Goal: Transaction & Acquisition: Purchase product/service

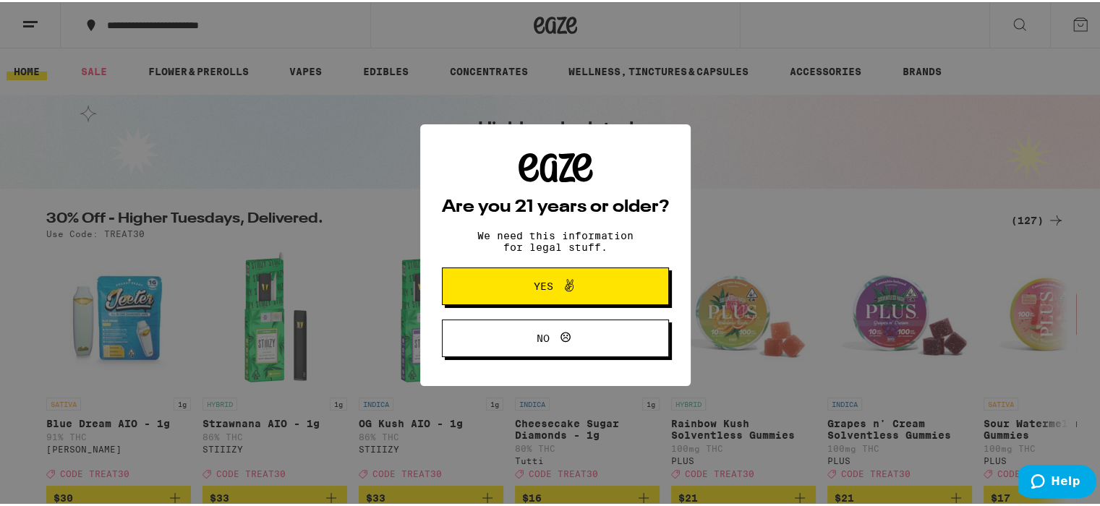
click at [511, 294] on span "Yes" at bounding box center [556, 284] width 110 height 19
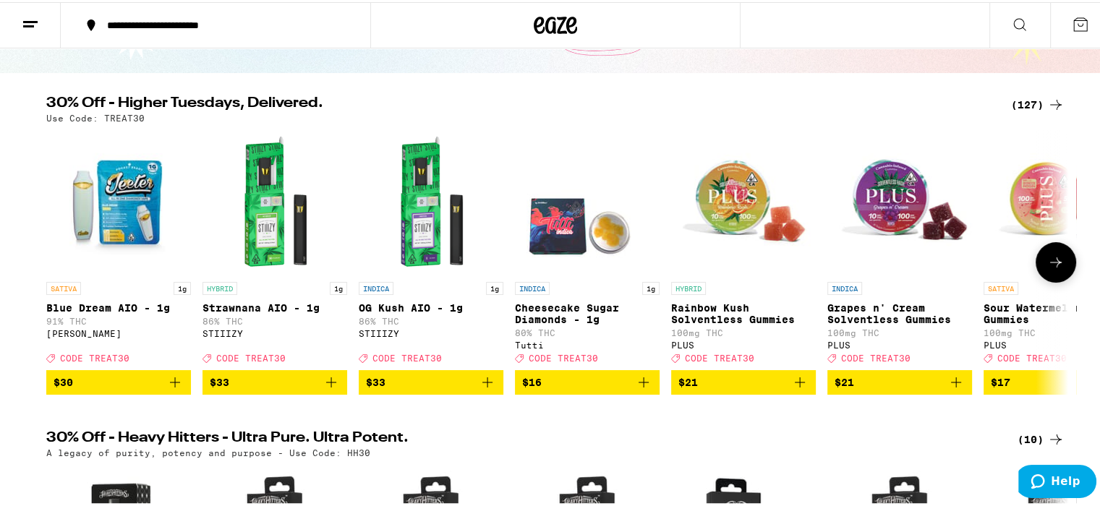
scroll to position [72, 0]
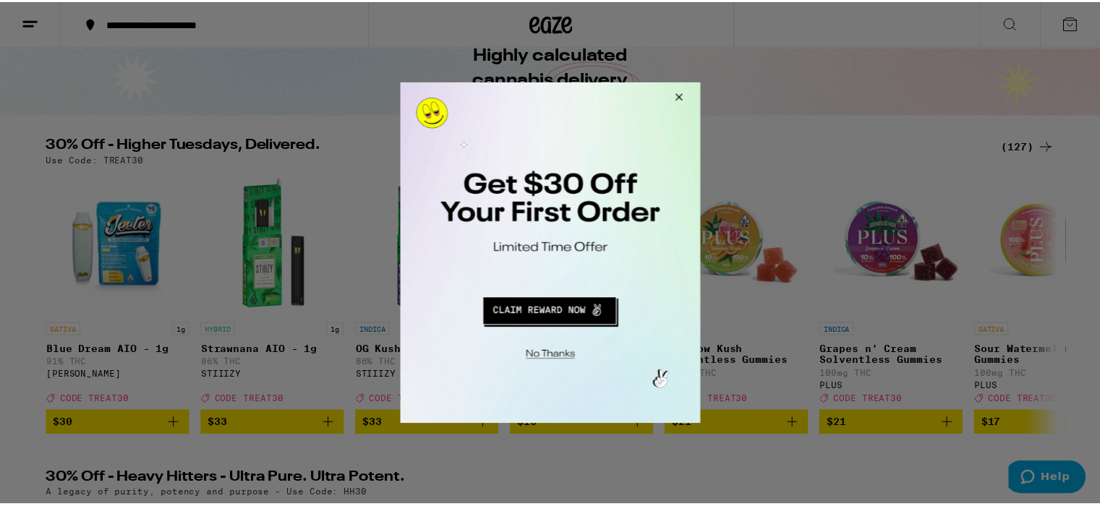
click at [680, 102] on button "Close Modal" at bounding box center [679, 99] width 39 height 35
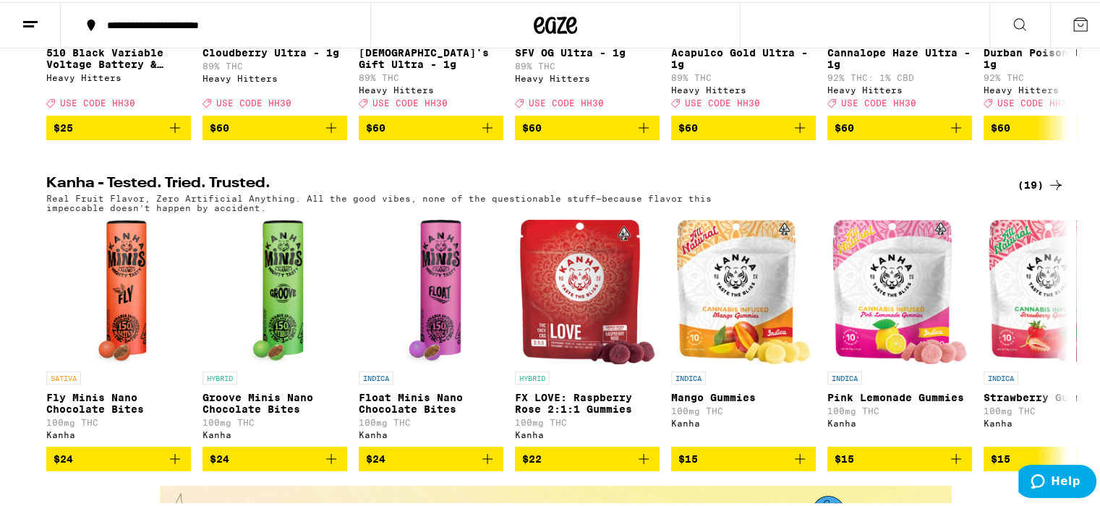
scroll to position [723, 0]
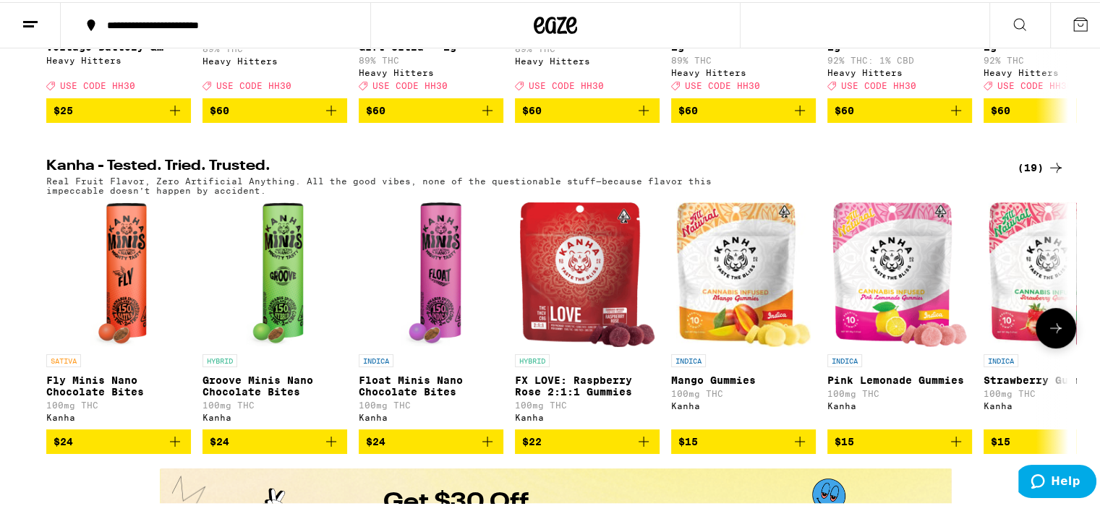
click at [1051, 335] on icon at bounding box center [1055, 326] width 17 height 17
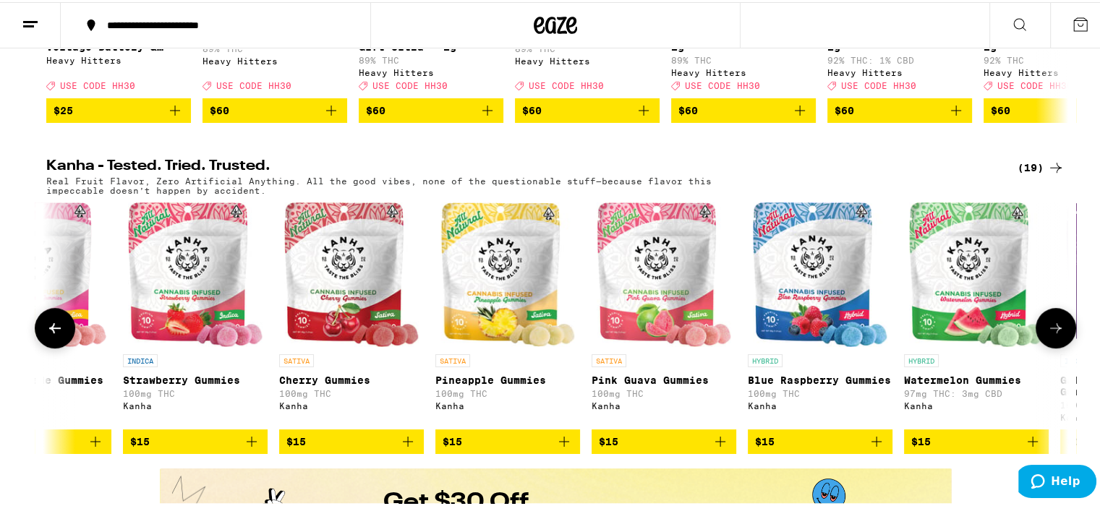
click at [1051, 335] on icon at bounding box center [1055, 326] width 17 height 17
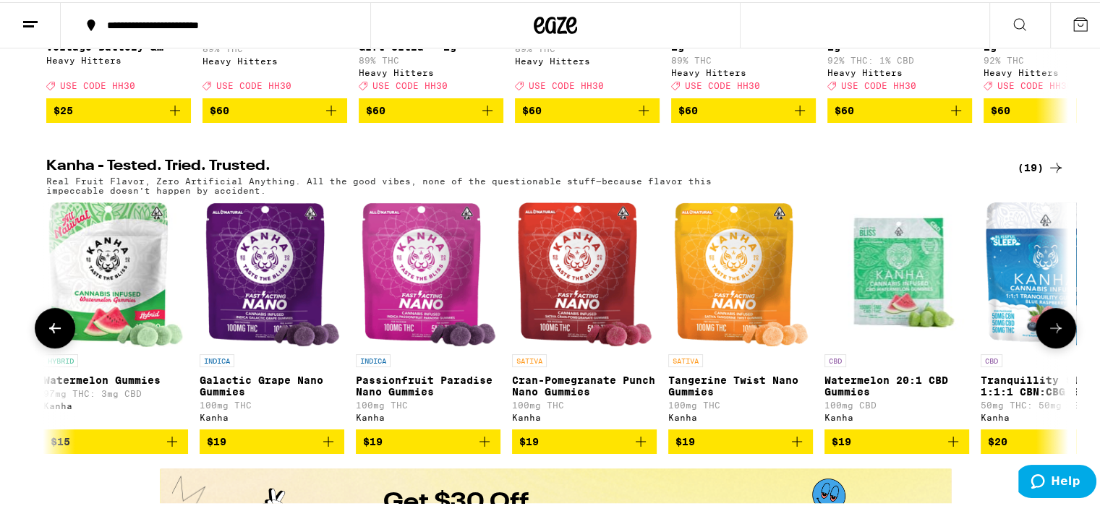
scroll to position [0, 1722]
click at [1051, 335] on icon at bounding box center [1055, 326] width 17 height 17
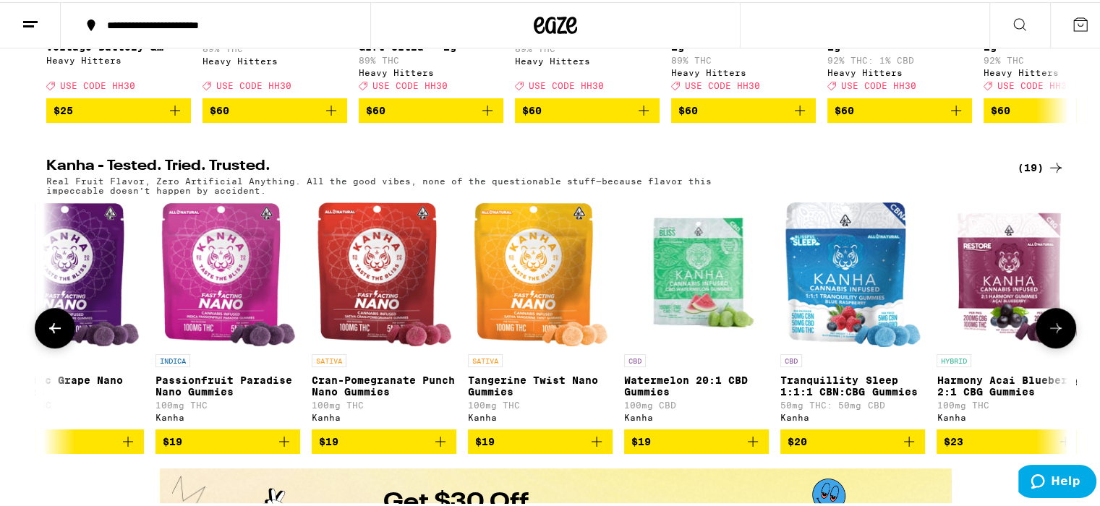
scroll to position [0, 1950]
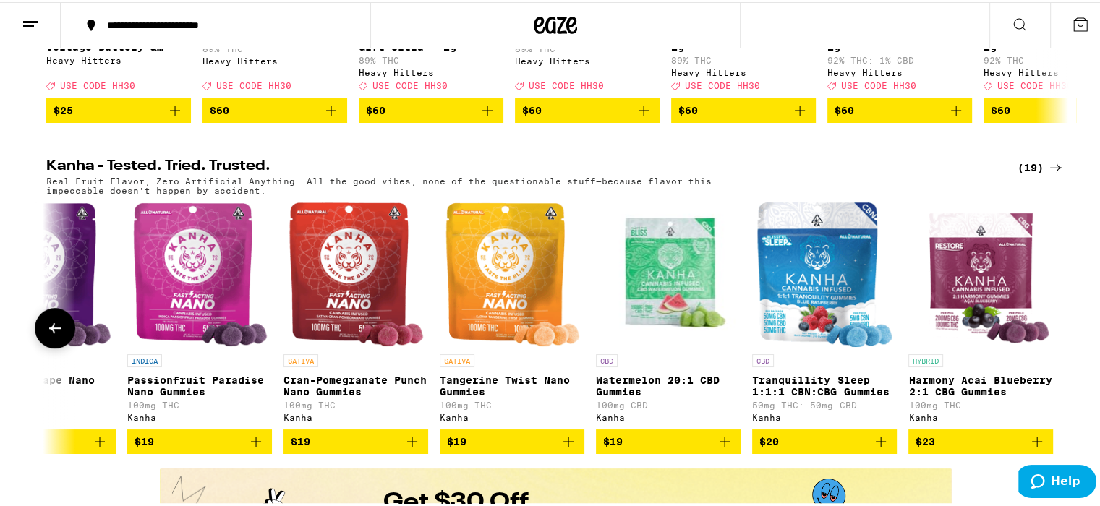
click at [1051, 346] on div at bounding box center [1056, 326] width 41 height 41
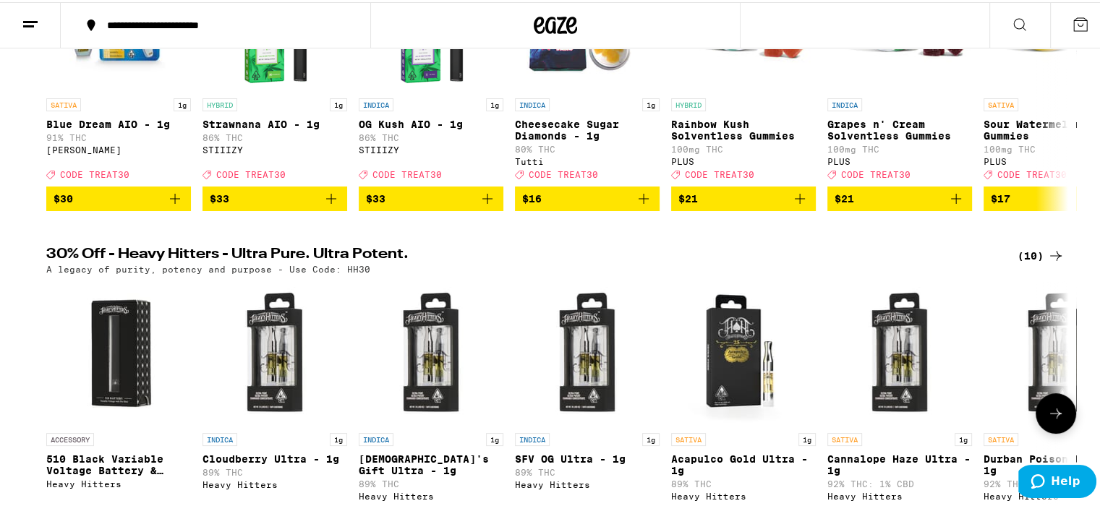
scroll to position [0, 0]
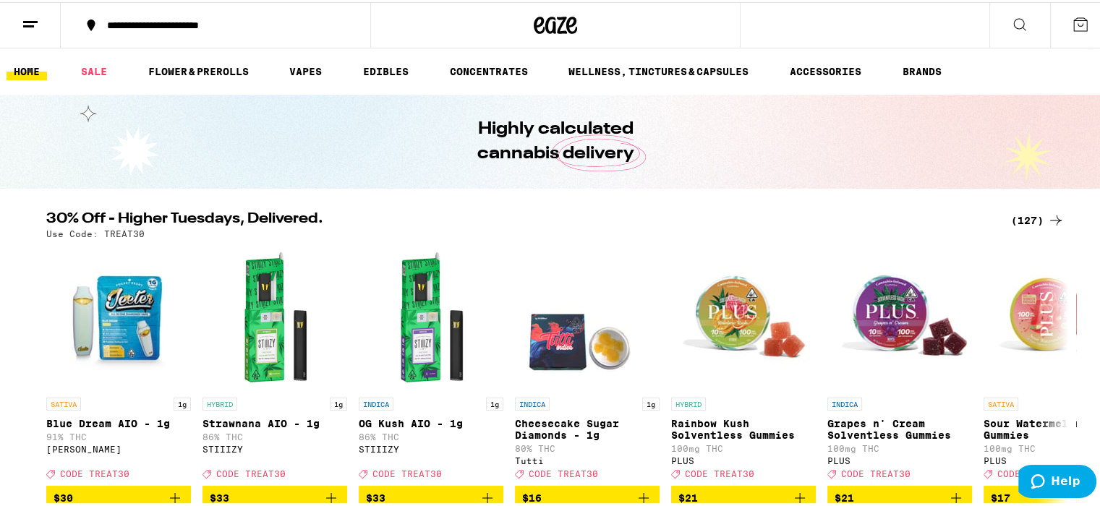
click at [33, 20] on line at bounding box center [30, 20] width 14 height 0
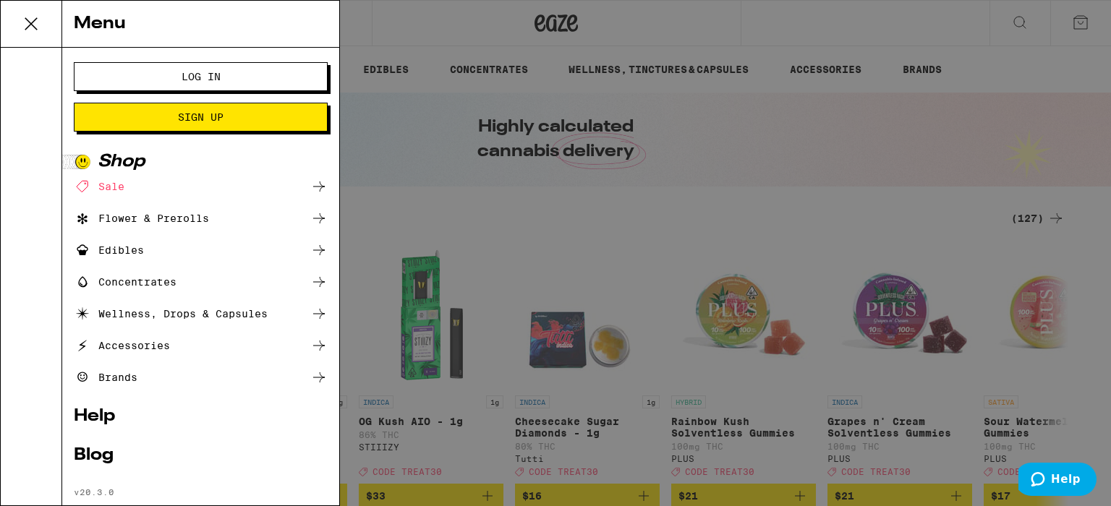
click at [115, 244] on div "Edibles" at bounding box center [109, 250] width 70 height 17
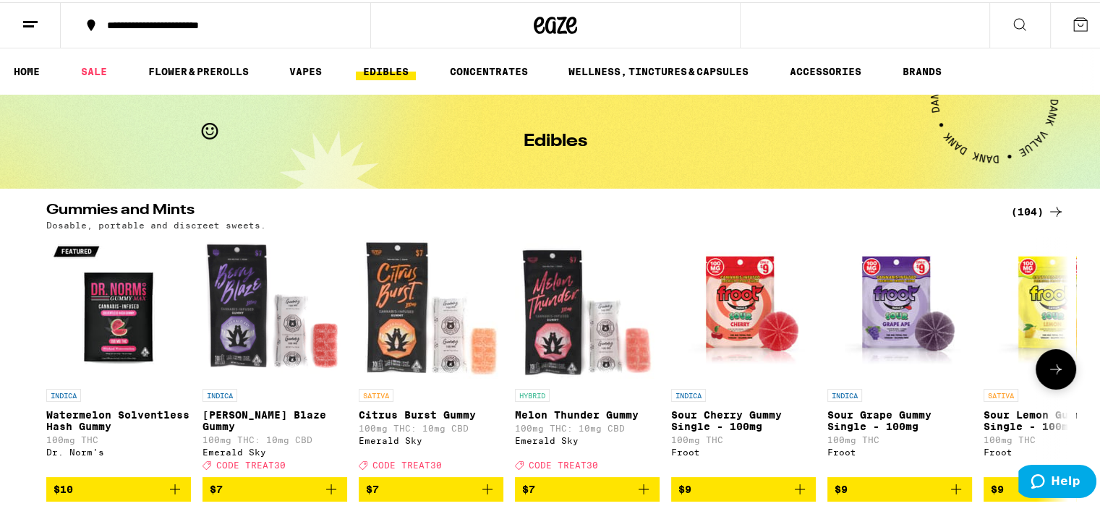
click at [1051, 367] on icon at bounding box center [1055, 367] width 17 height 17
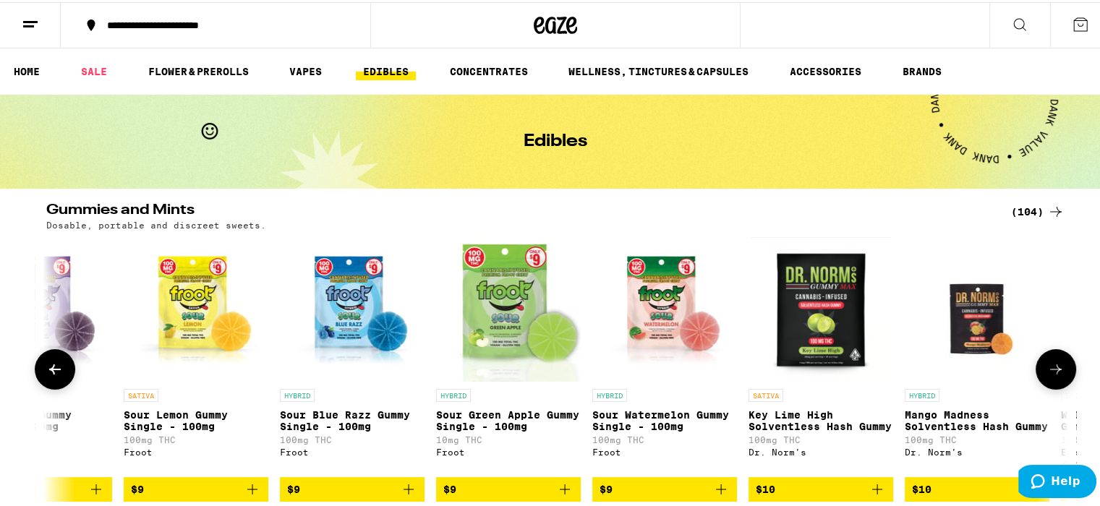
scroll to position [0, 861]
click at [1051, 367] on icon at bounding box center [1055, 367] width 17 height 17
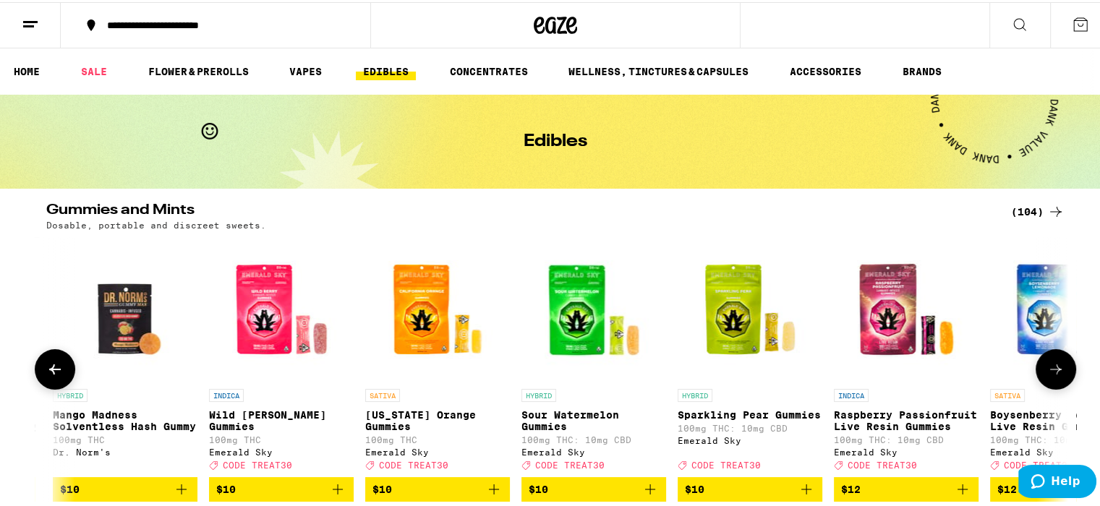
scroll to position [0, 1722]
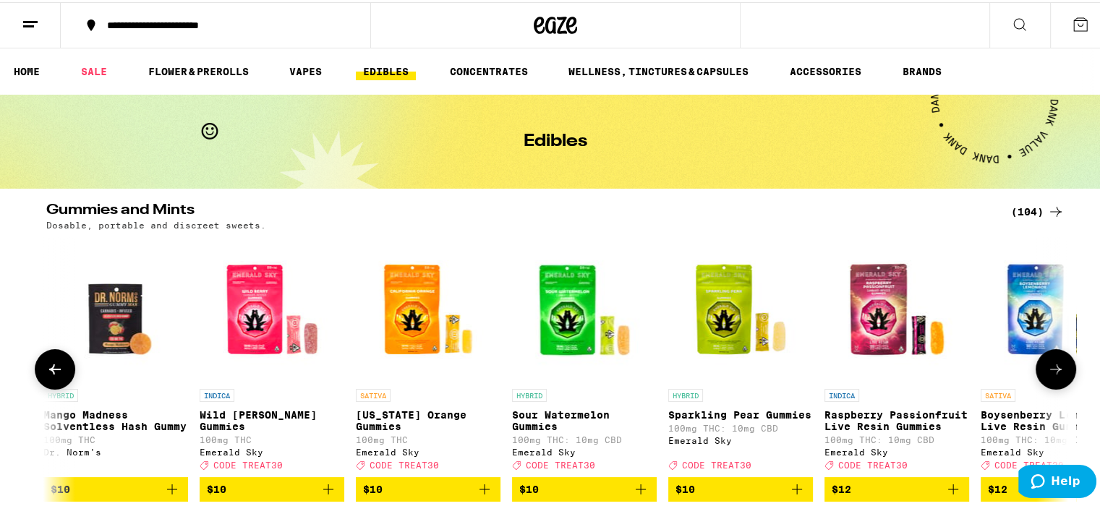
click at [1051, 367] on icon at bounding box center [1055, 367] width 17 height 17
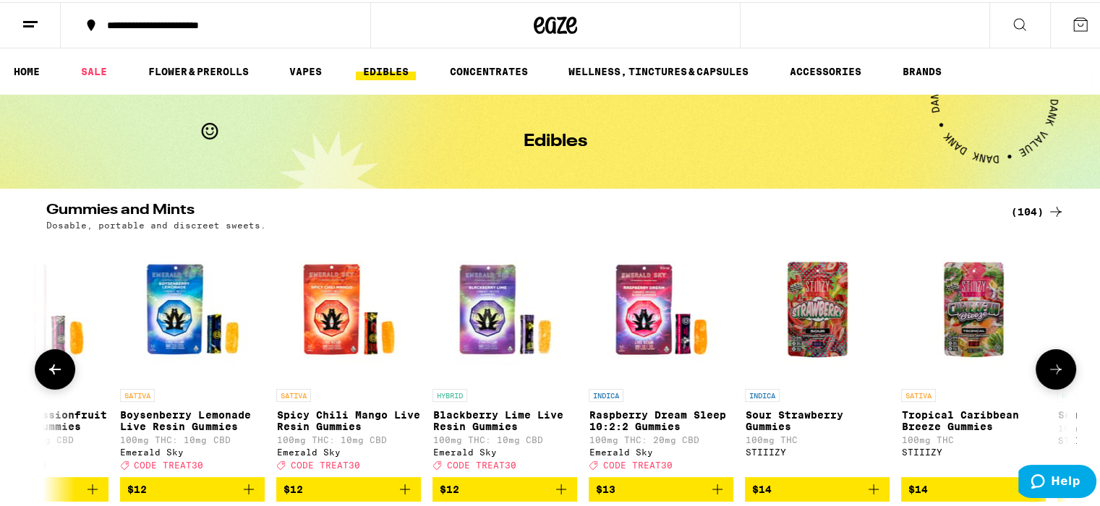
scroll to position [0, 2583]
click at [1051, 367] on icon at bounding box center [1055, 367] width 17 height 17
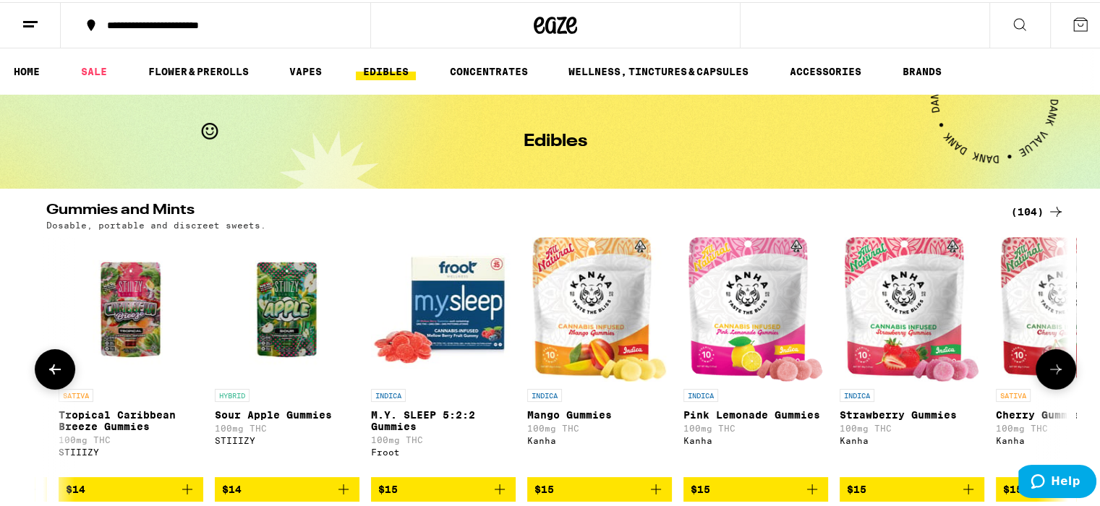
scroll to position [0, 3444]
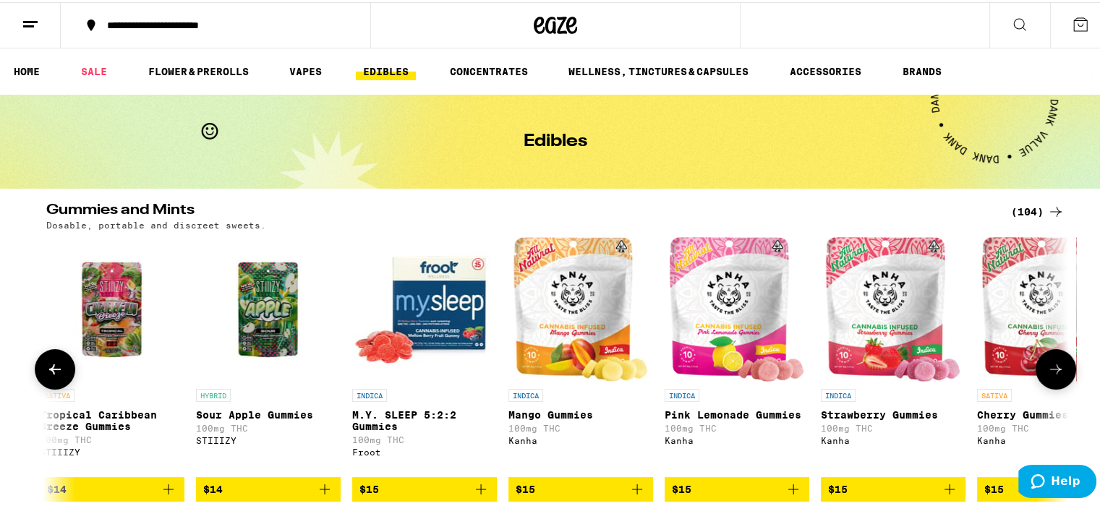
click at [1051, 367] on icon at bounding box center [1055, 367] width 17 height 17
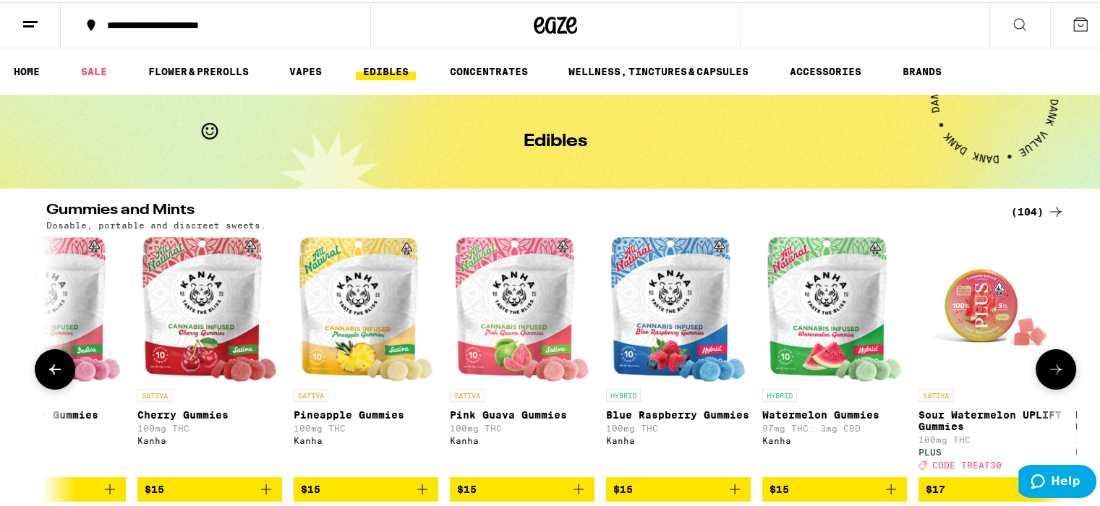
scroll to position [0, 4306]
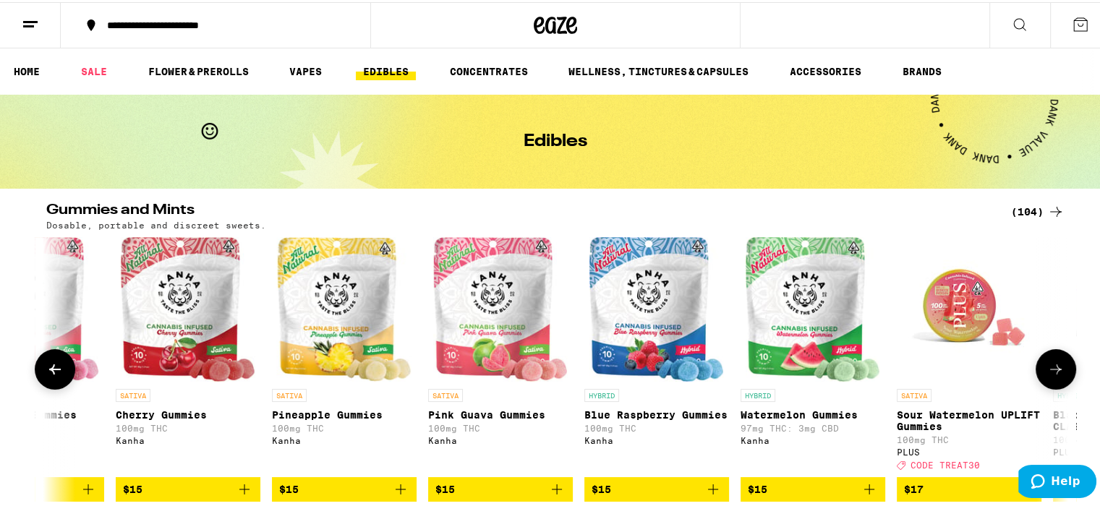
click at [1051, 367] on icon at bounding box center [1055, 367] width 17 height 17
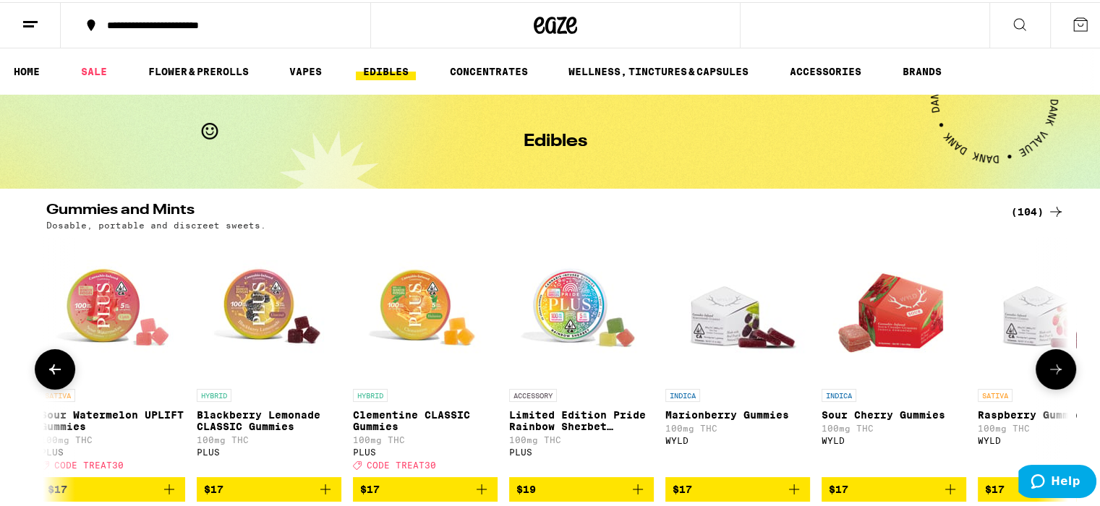
scroll to position [0, 5166]
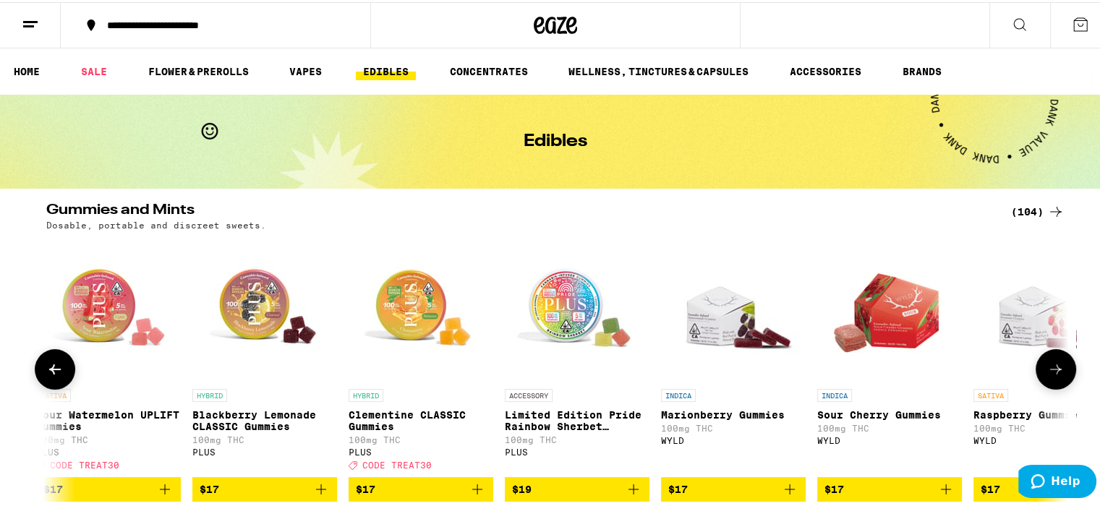
click at [1051, 367] on icon at bounding box center [1055, 367] width 17 height 17
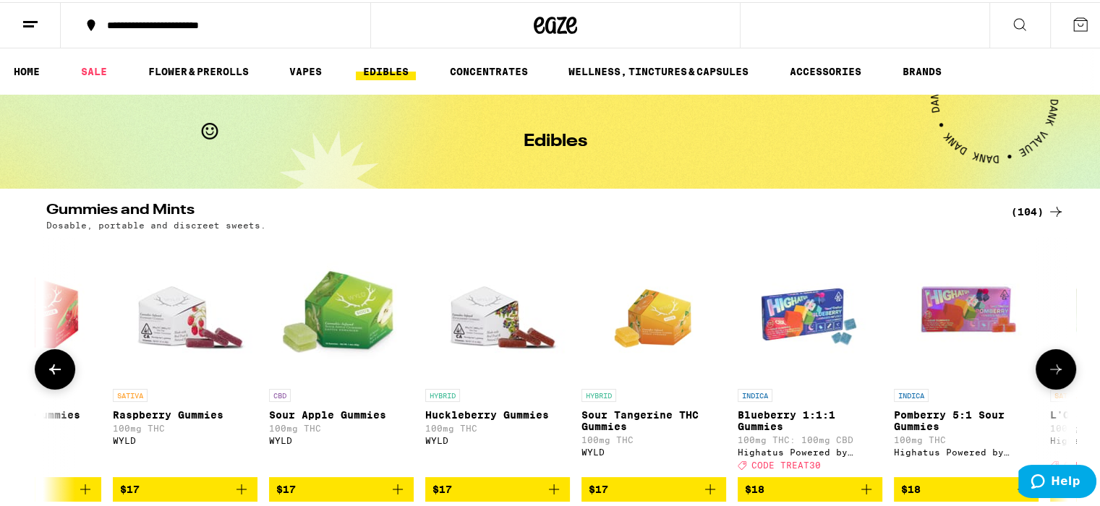
scroll to position [0, 6027]
click at [1051, 367] on icon at bounding box center [1055, 367] width 17 height 17
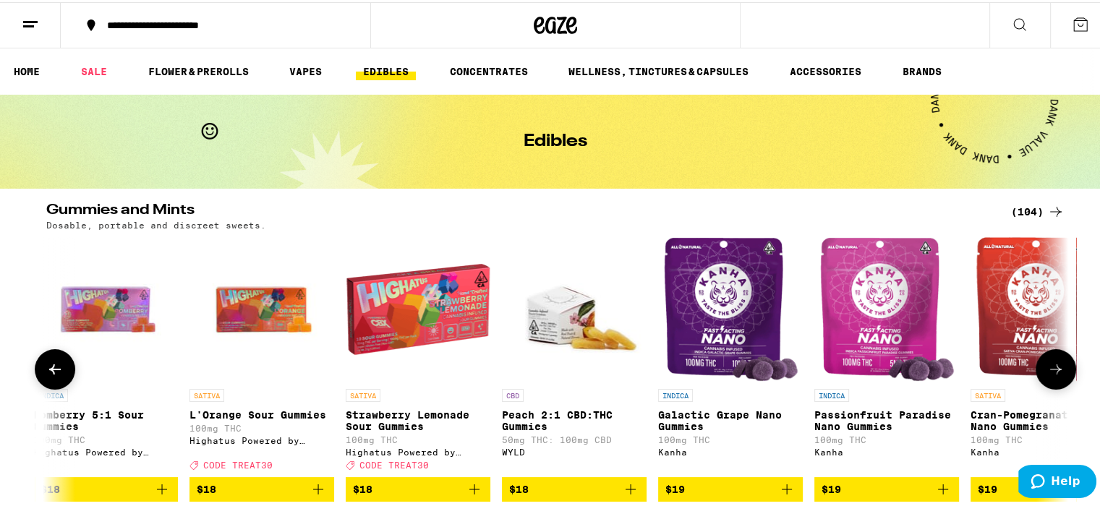
scroll to position [0, 6889]
click at [1051, 367] on icon at bounding box center [1055, 367] width 17 height 17
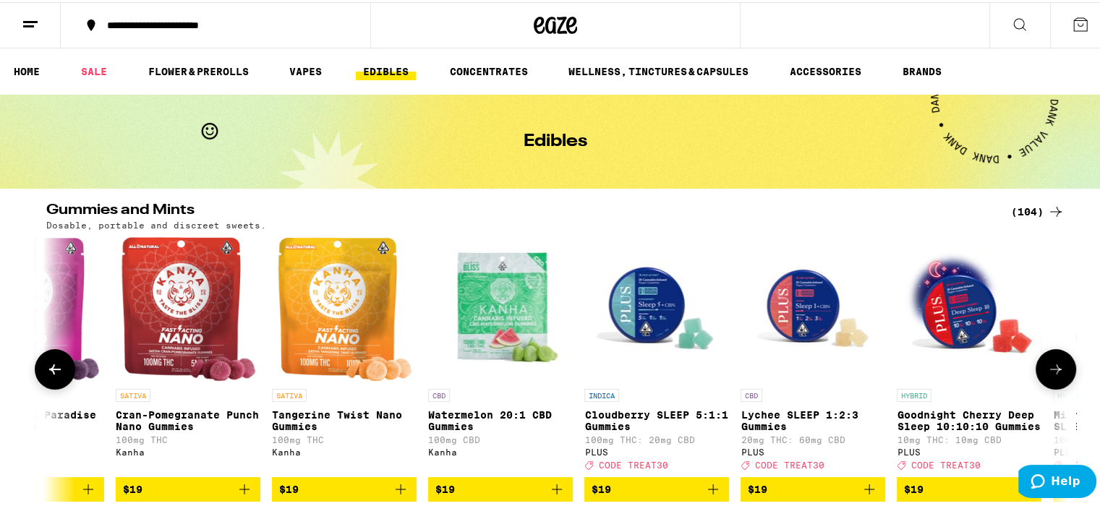
scroll to position [0, 7750]
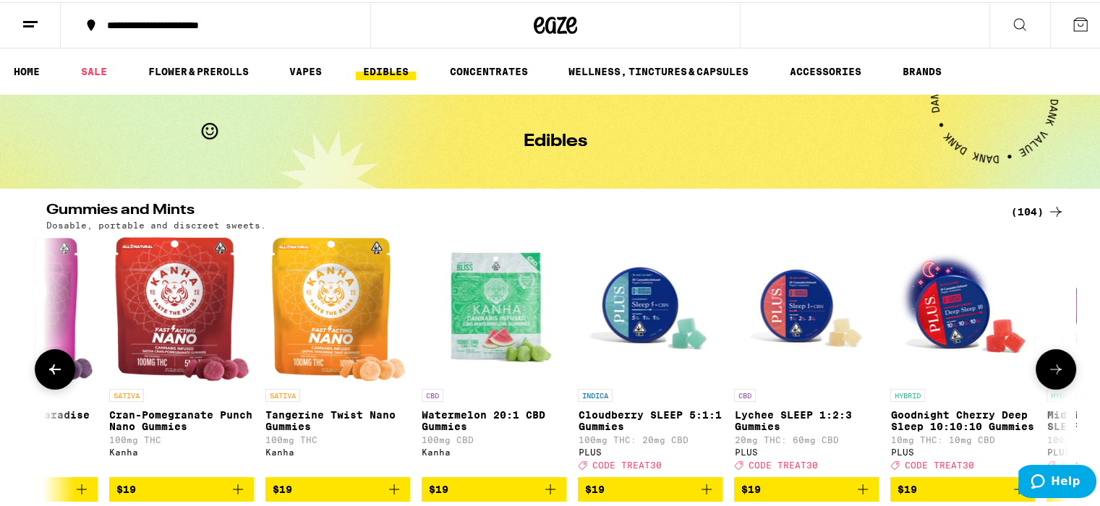
click at [1051, 367] on icon at bounding box center [1055, 367] width 17 height 17
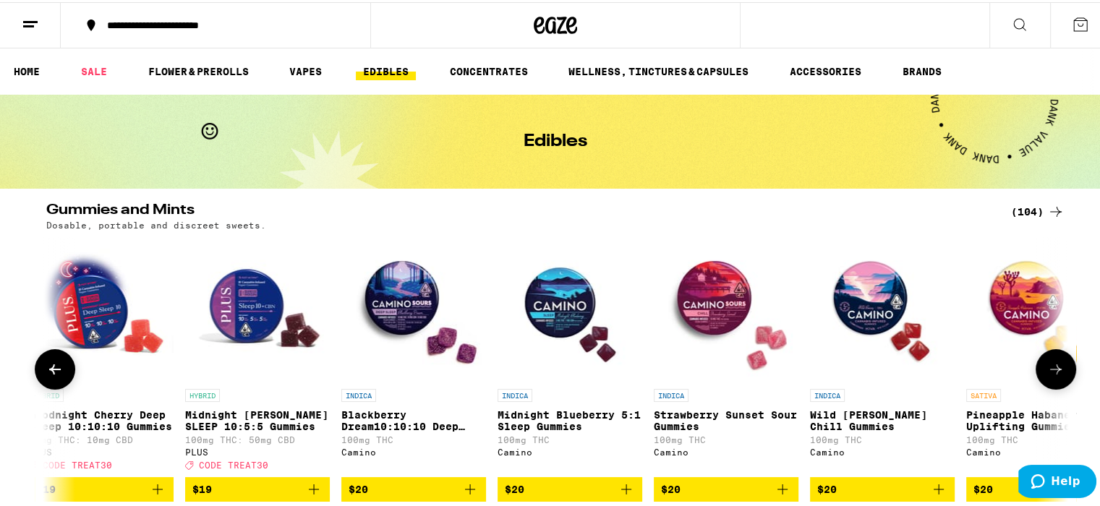
click at [1051, 367] on icon at bounding box center [1055, 367] width 17 height 17
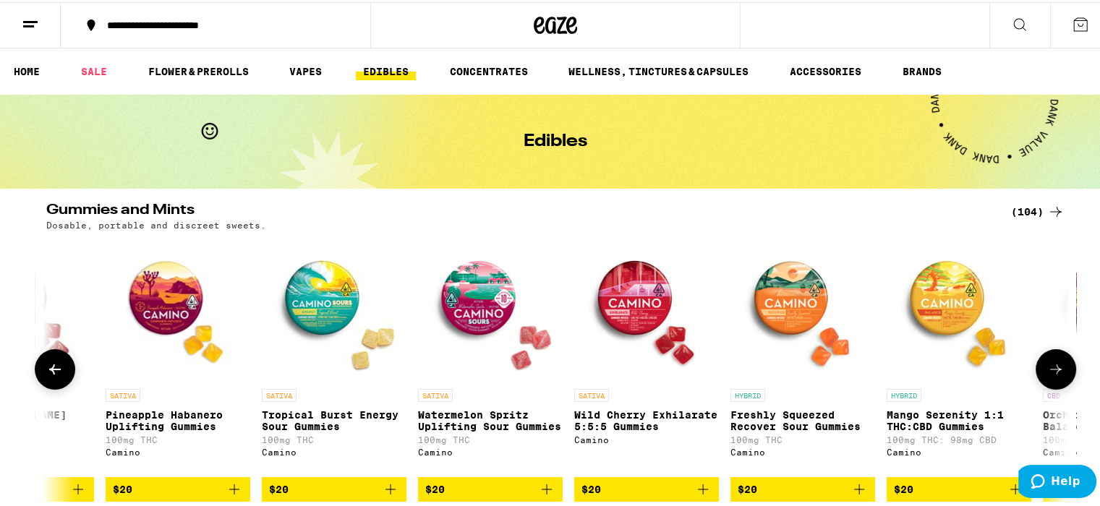
click at [1051, 367] on icon at bounding box center [1055, 367] width 17 height 17
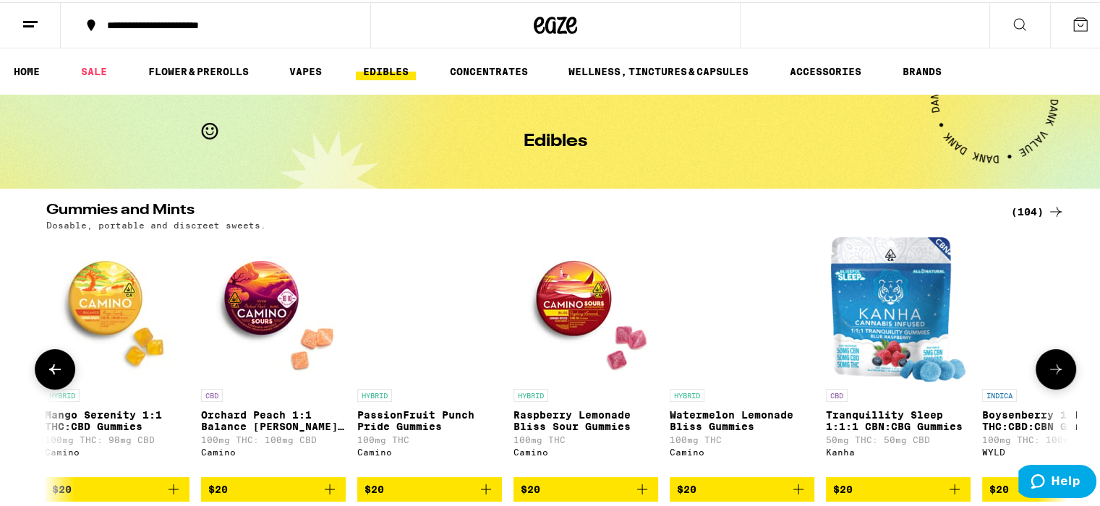
scroll to position [0, 10333]
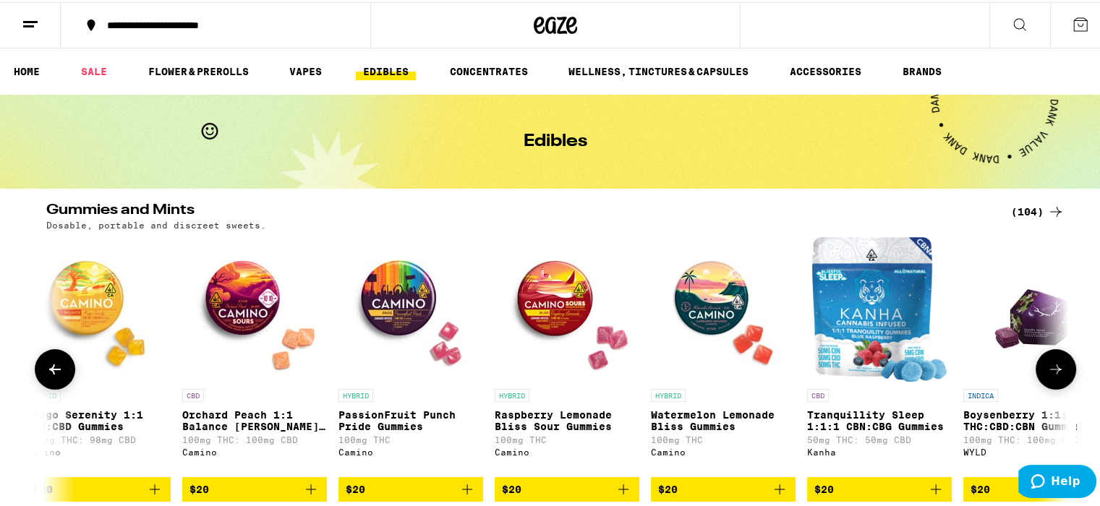
click at [1051, 367] on icon at bounding box center [1055, 367] width 17 height 17
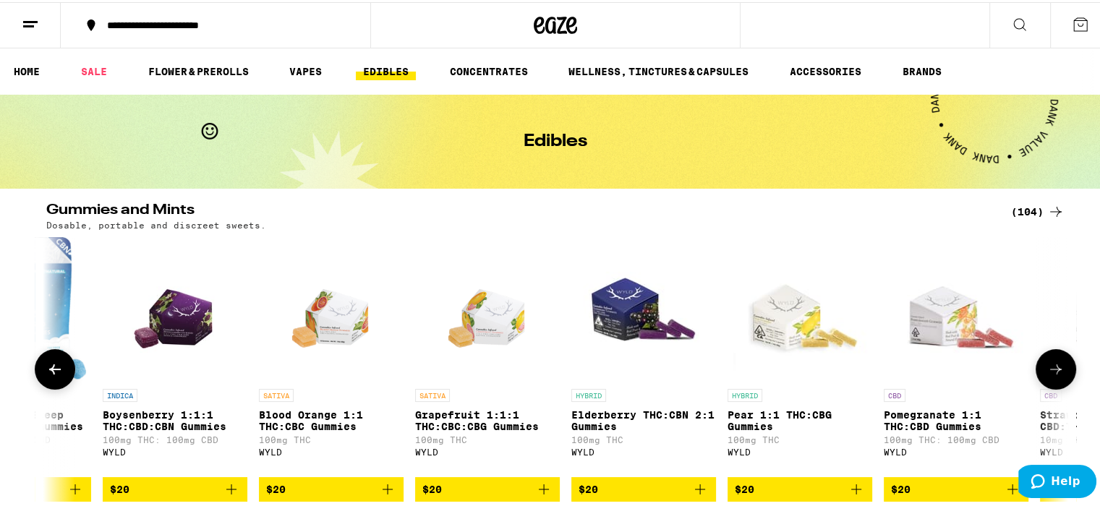
scroll to position [0, 11194]
click at [1051, 367] on icon at bounding box center [1055, 367] width 17 height 17
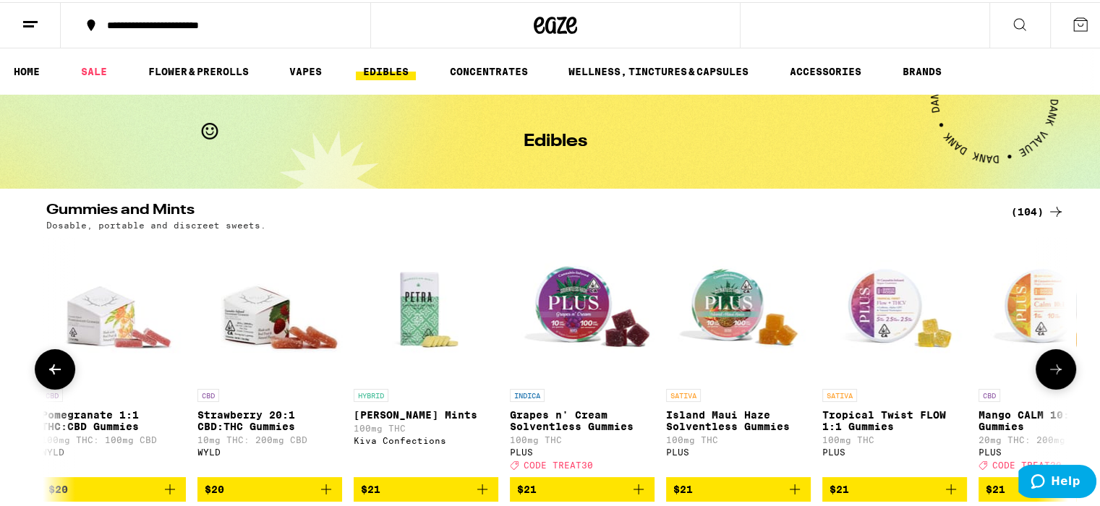
scroll to position [0, 12055]
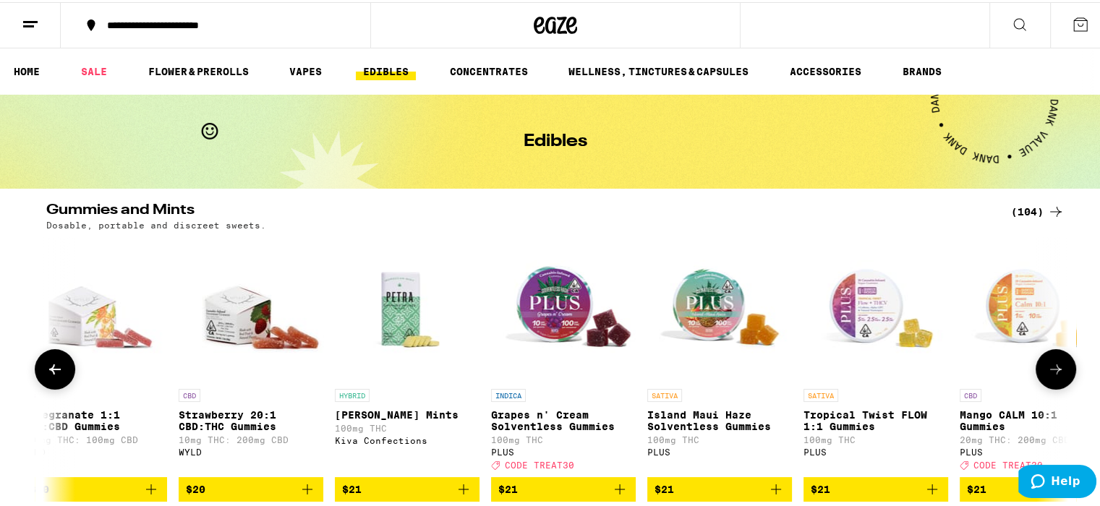
click at [1051, 367] on icon at bounding box center [1055, 367] width 17 height 17
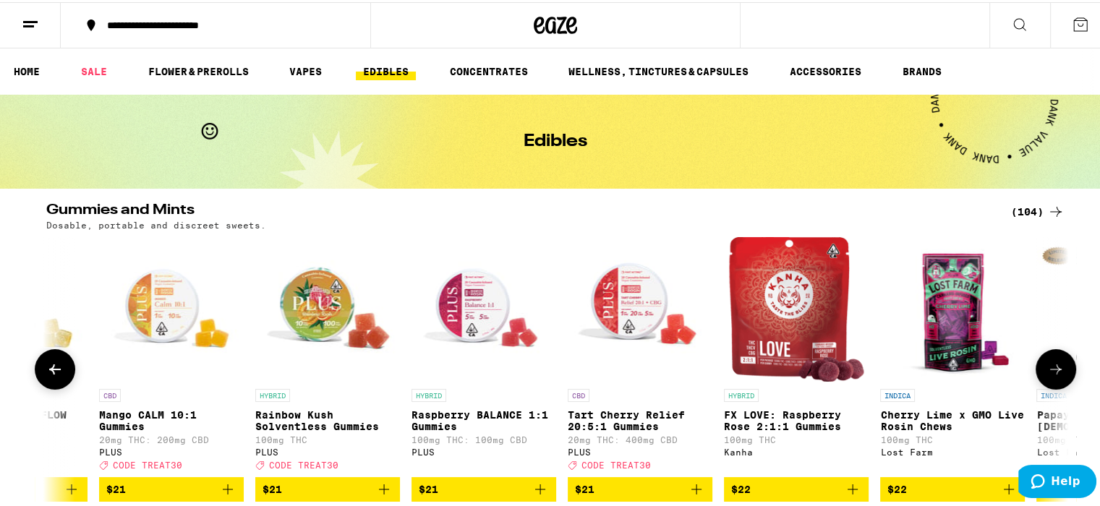
scroll to position [0, 12917]
click at [1051, 367] on icon at bounding box center [1055, 367] width 17 height 17
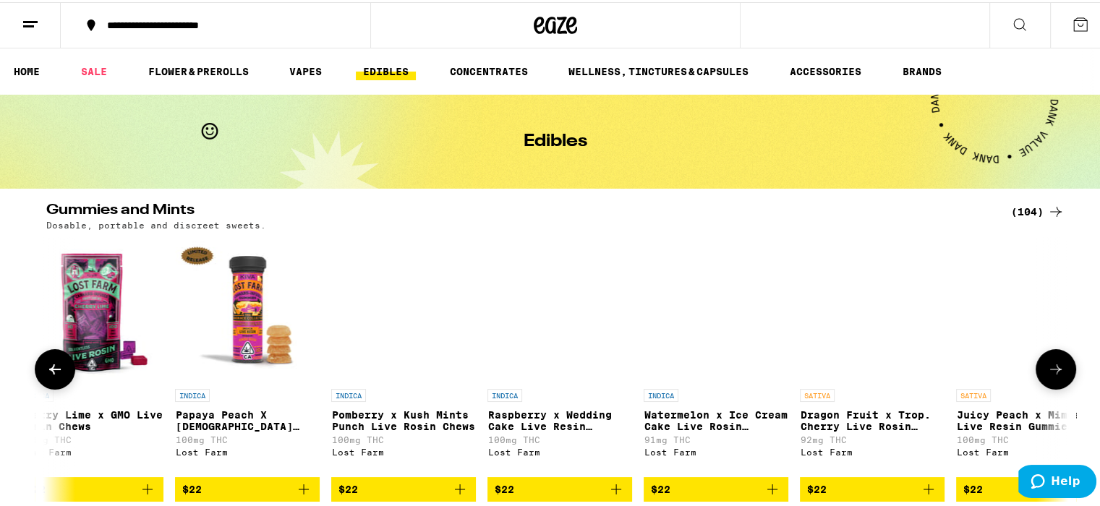
click at [1051, 367] on icon at bounding box center [1055, 367] width 17 height 17
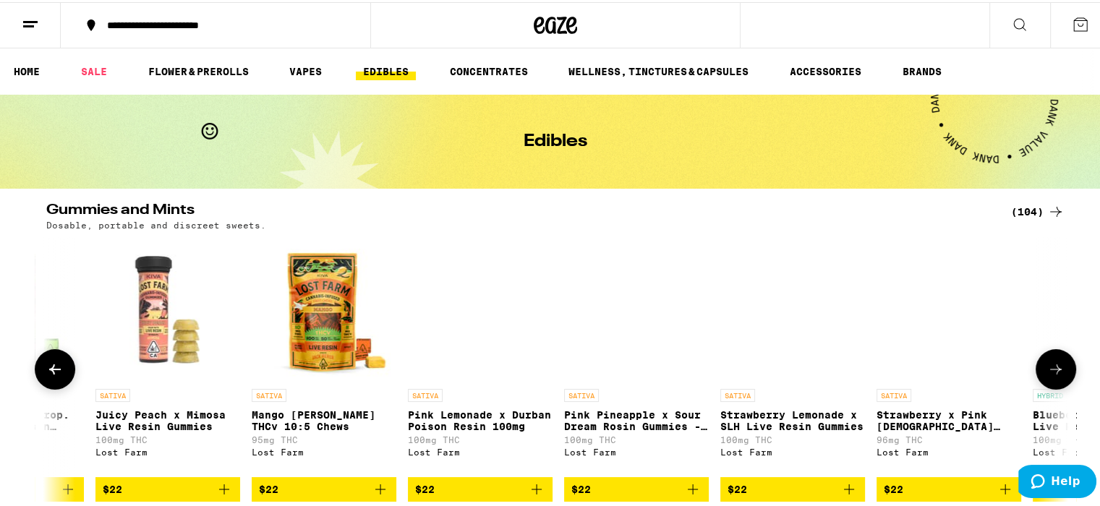
scroll to position [0, 14638]
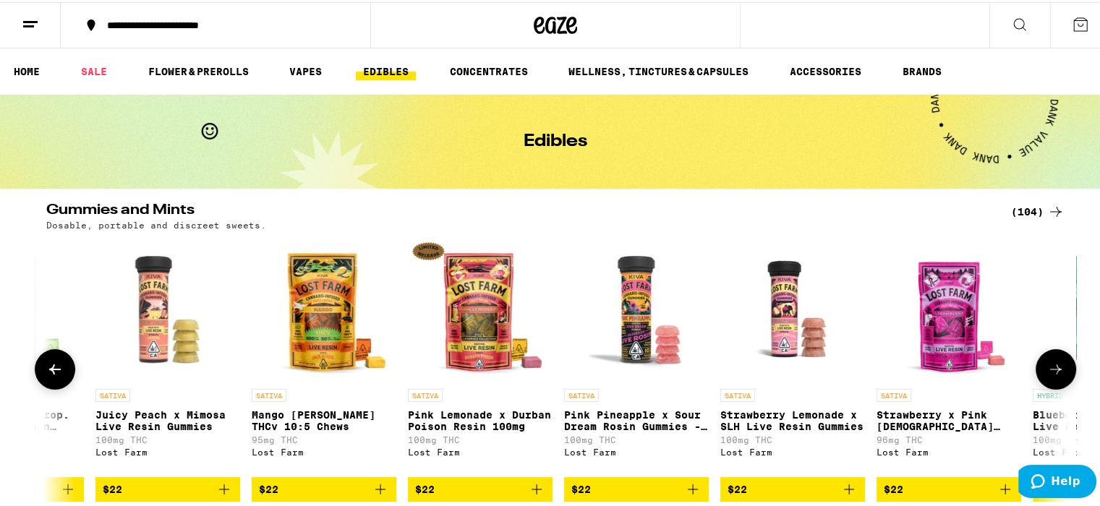
click at [1051, 367] on icon at bounding box center [1055, 367] width 17 height 17
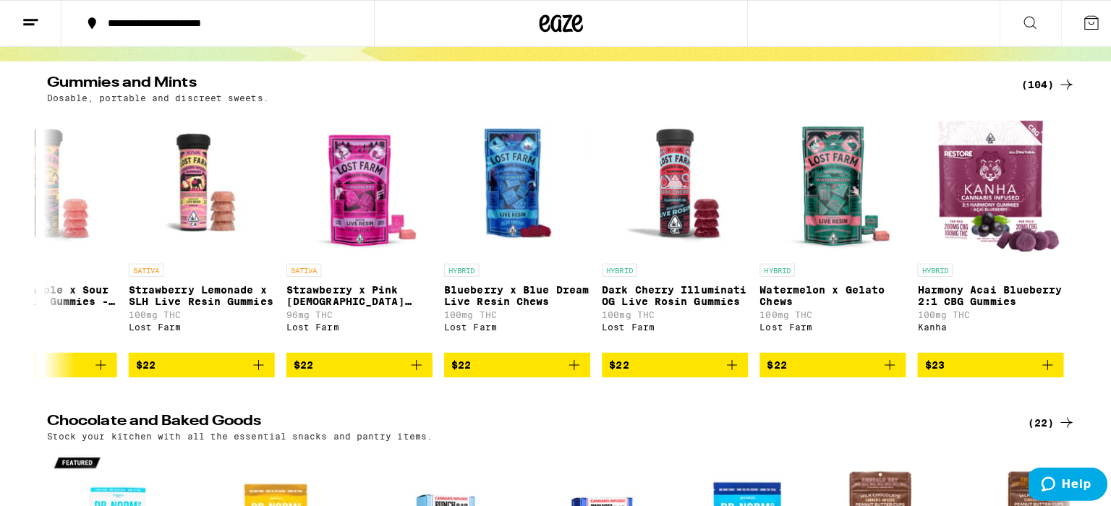
scroll to position [0, 0]
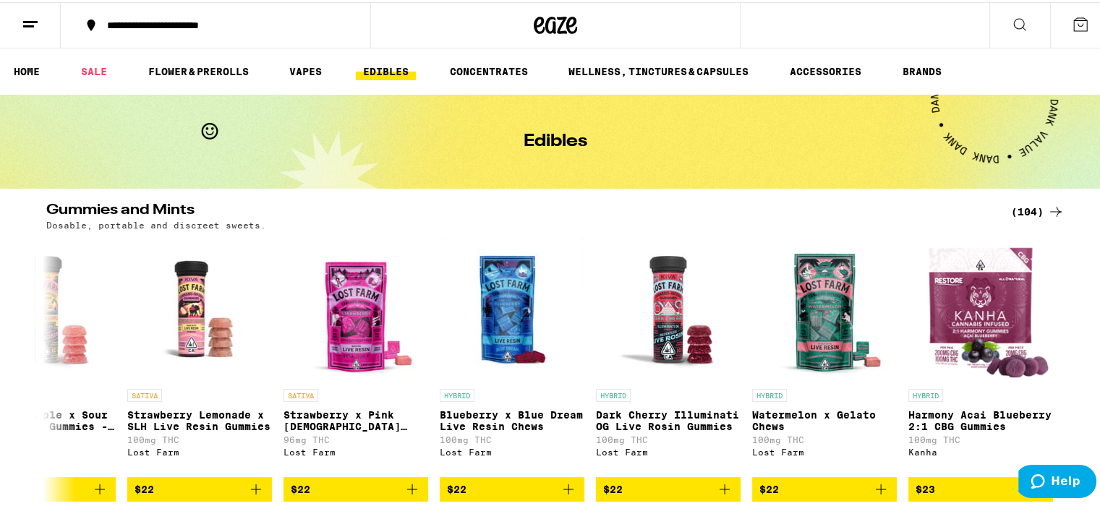
click at [991, 22] on button at bounding box center [1020, 24] width 61 height 46
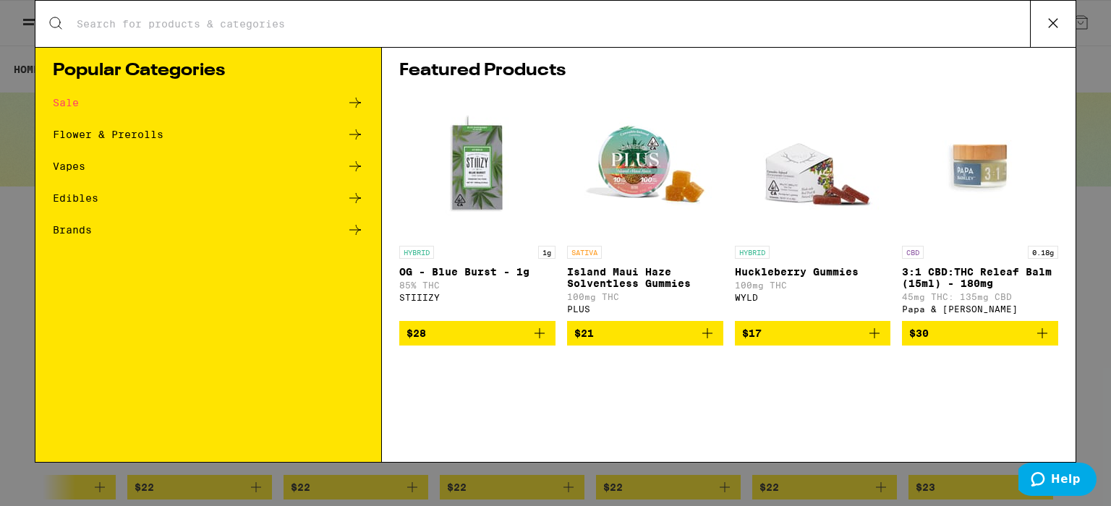
click at [116, 25] on input "Search for Products" at bounding box center [553, 23] width 954 height 13
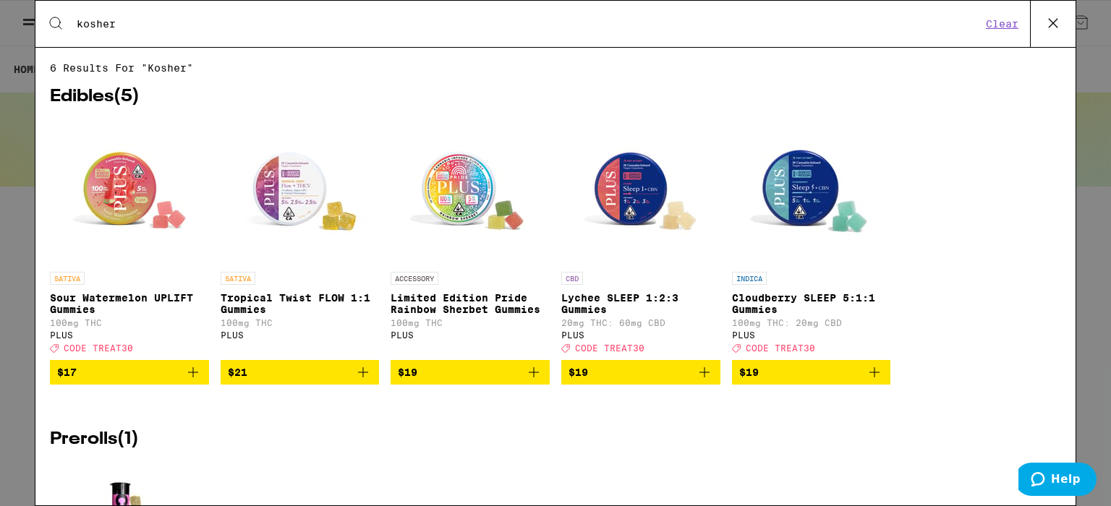
type input "kosher"
click at [132, 195] on img "Open page for Sour Watermelon UPLIFT Gummies from PLUS" at bounding box center [129, 192] width 145 height 145
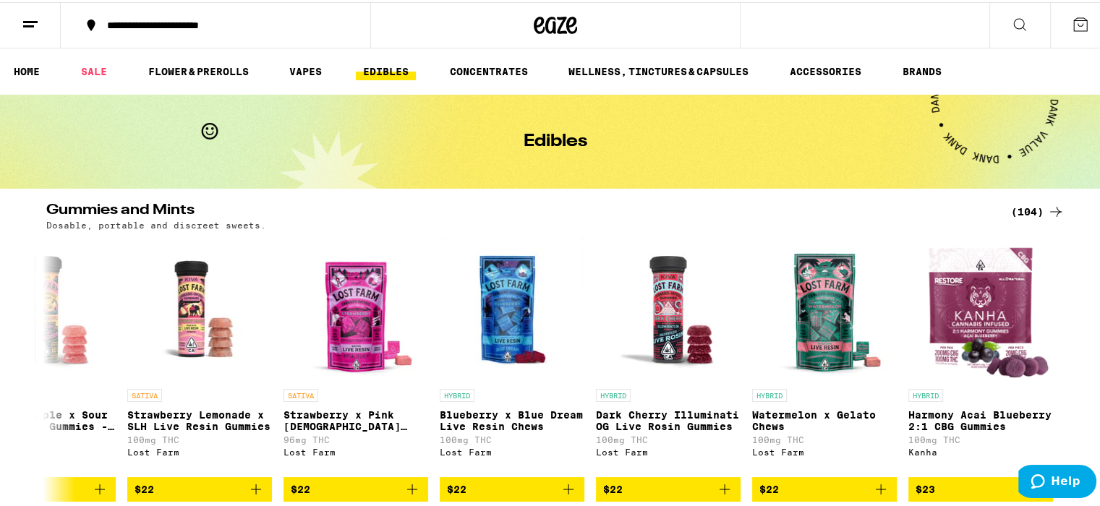
click at [170, 30] on button "**********" at bounding box center [216, 22] width 310 height 43
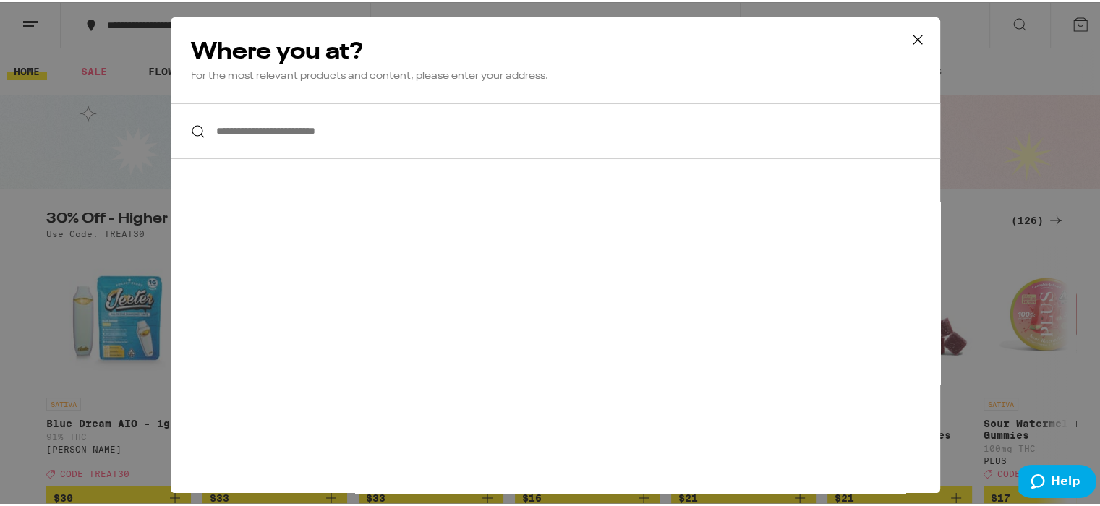
click at [921, 35] on icon at bounding box center [918, 38] width 22 height 22
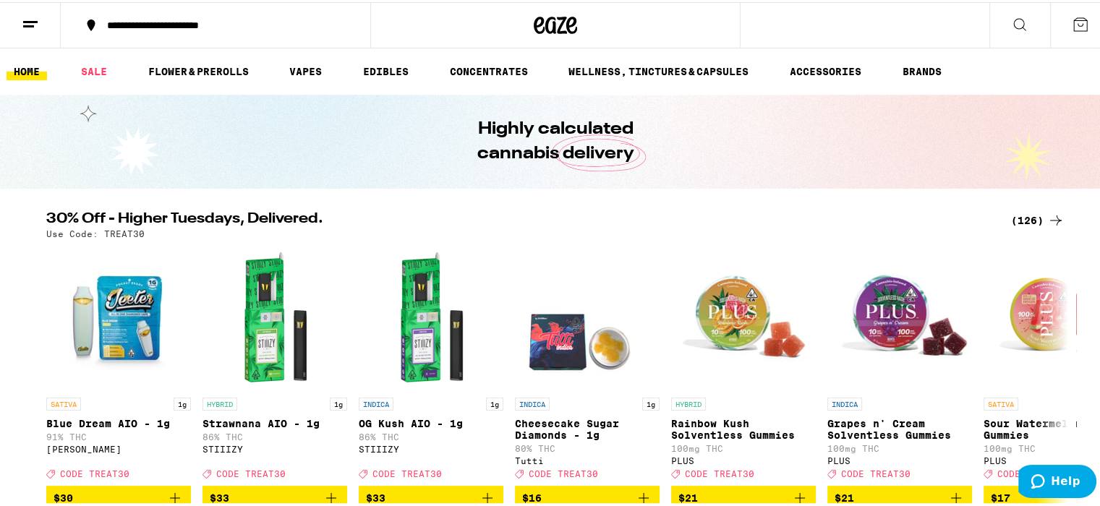
click at [998, 22] on button at bounding box center [1020, 24] width 61 height 46
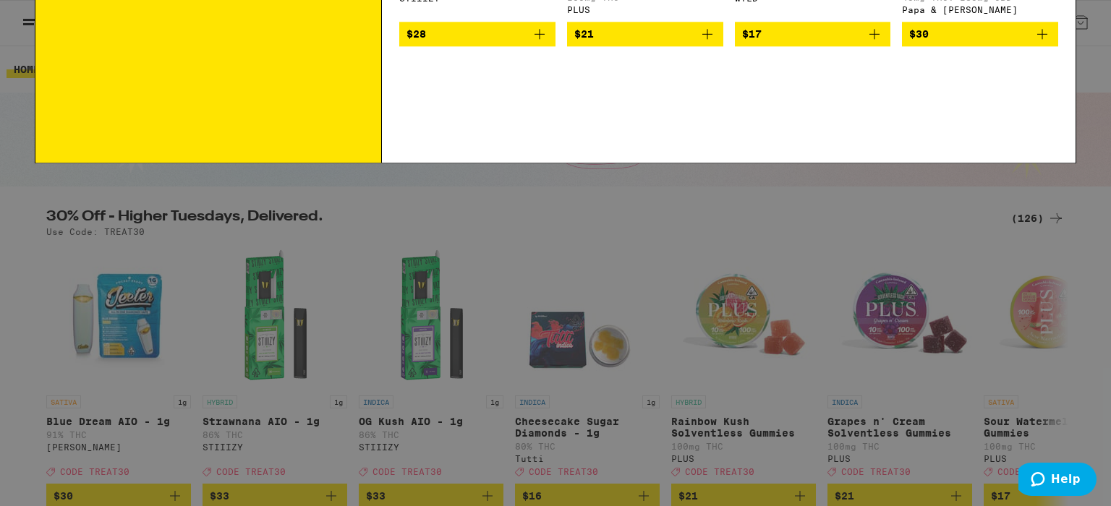
click at [239, 22] on input "Search for Products" at bounding box center [553, 23] width 954 height 13
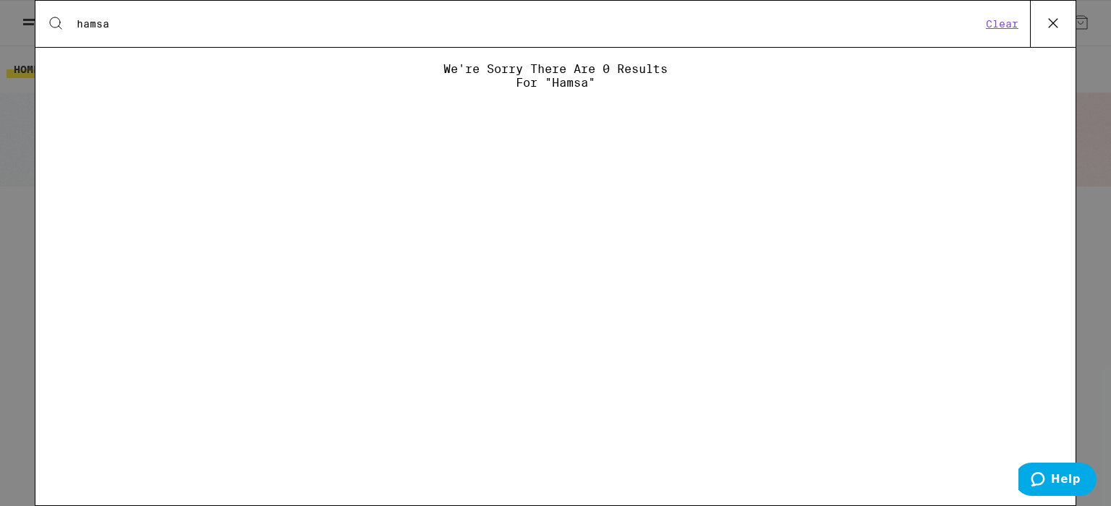
type input "hamsa"
click at [127, 18] on input "hamsa" at bounding box center [529, 23] width 906 height 13
drag, startPoint x: 1049, startPoint y: 17, endPoint x: 1039, endPoint y: 17, distance: 10.1
click at [1047, 17] on icon at bounding box center [1053, 23] width 22 height 22
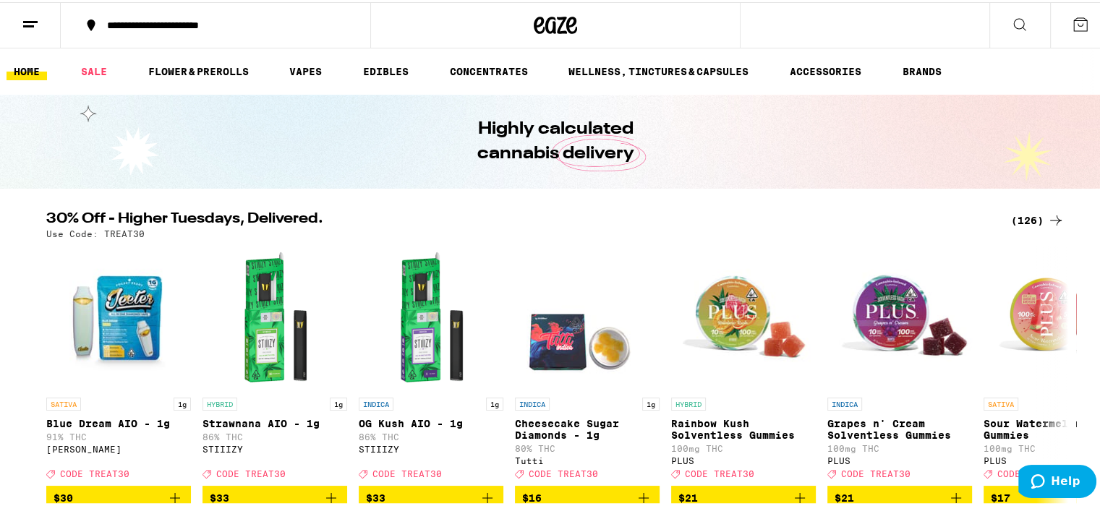
click at [22, 28] on icon at bounding box center [30, 22] width 17 height 17
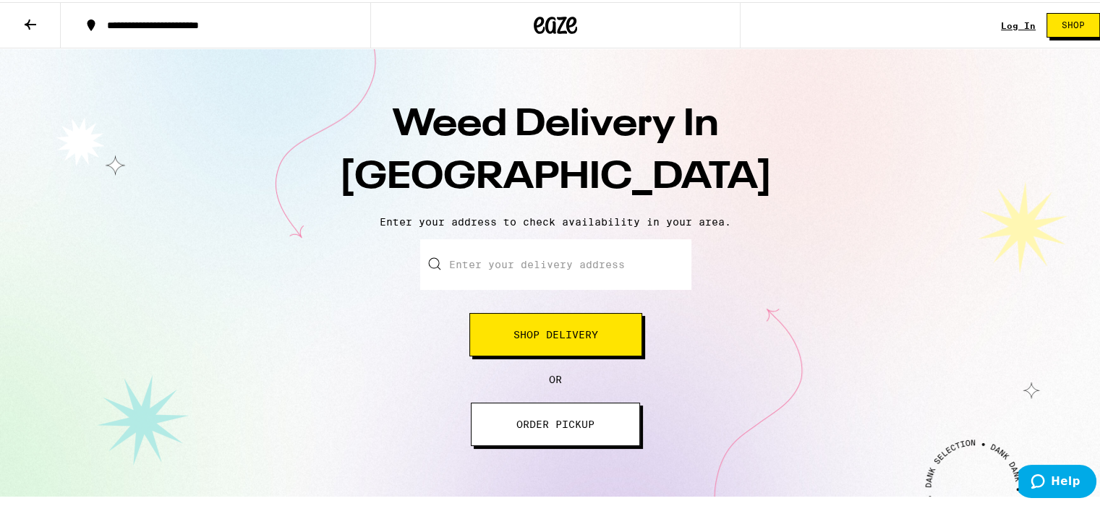
click at [561, 331] on span "Shop Delivery" at bounding box center [556, 333] width 85 height 10
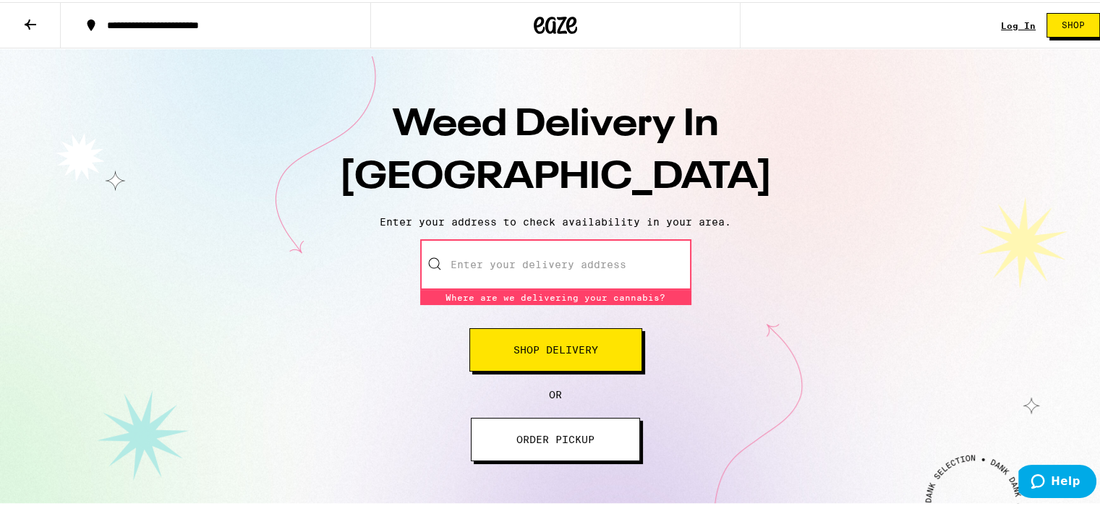
click at [515, 268] on input "Enter your delivery address" at bounding box center [555, 262] width 271 height 51
click at [369, 192] on h1 "Weed Delivery In [GEOGRAPHIC_DATA]" at bounding box center [555, 150] width 506 height 106
